Goal: Information Seeking & Learning: Learn about a topic

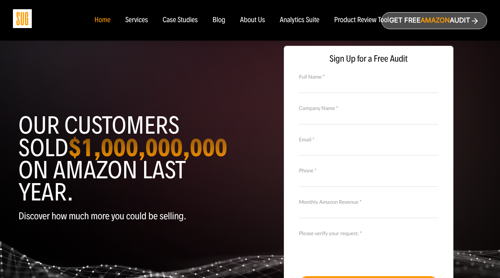
click at [135, 22] on div "Services" at bounding box center [136, 20] width 23 height 8
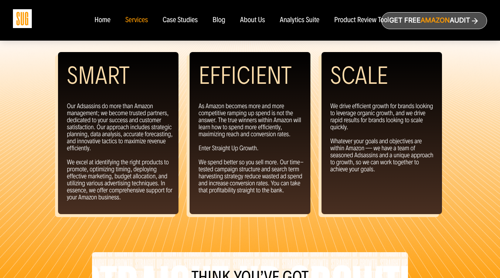
scroll to position [697, 0]
